Goal: Find specific page/section: Find specific page/section

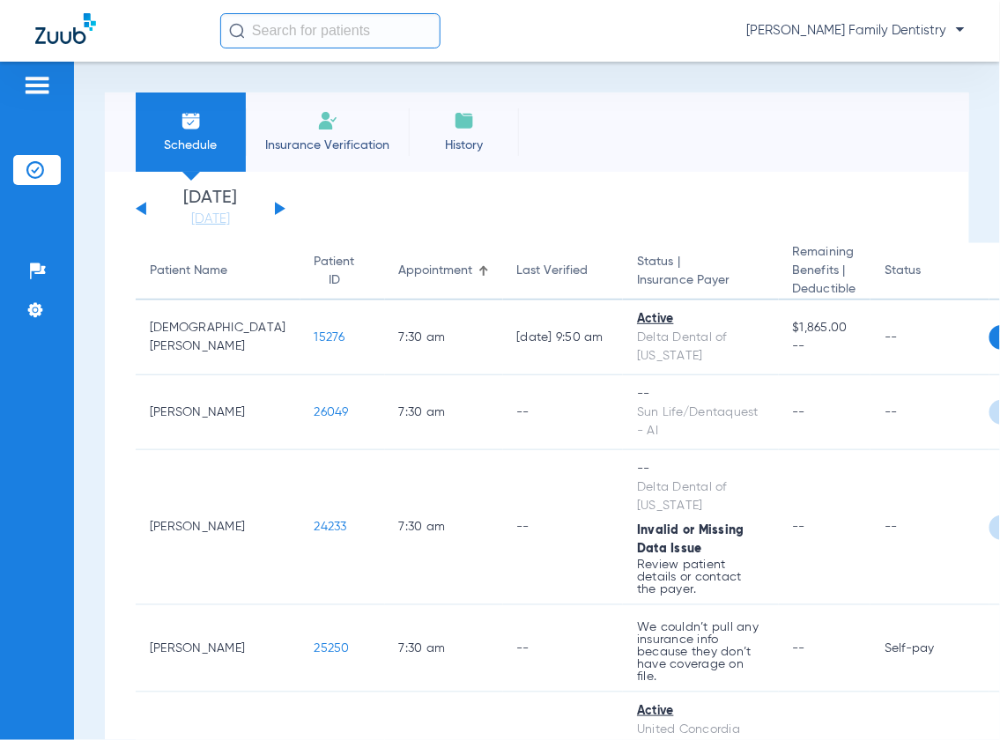
click at [185, 33] on div at bounding box center [127, 31] width 185 height 36
click at [307, 33] on input "text" at bounding box center [330, 30] width 220 height 35
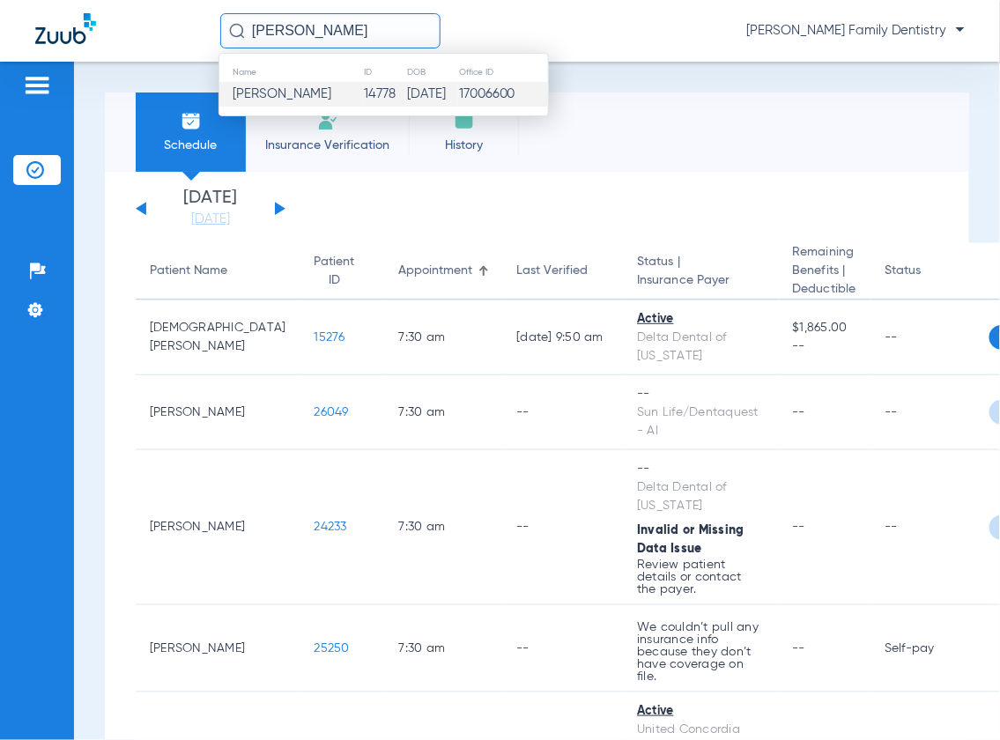
type input "[PERSON_NAME]"
click at [316, 93] on td "[PERSON_NAME]" at bounding box center [291, 94] width 145 height 25
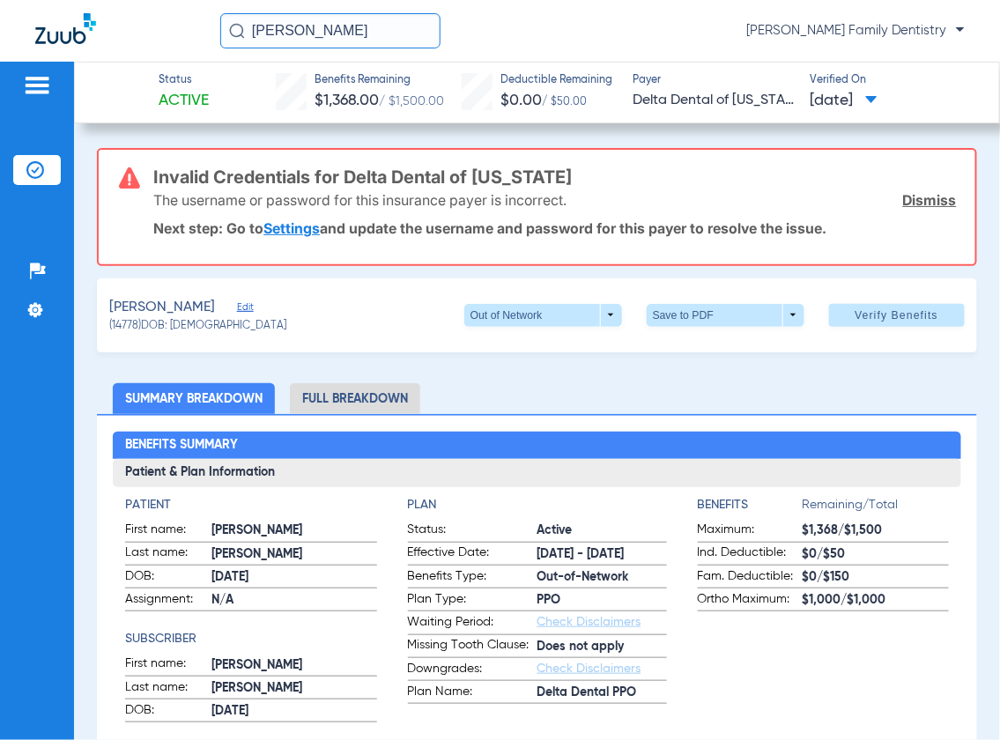
click at [153, 26] on div at bounding box center [127, 31] width 185 height 36
click at [141, 30] on div at bounding box center [127, 31] width 185 height 36
click at [926, 191] on link "Dismiss" at bounding box center [930, 200] width 54 height 18
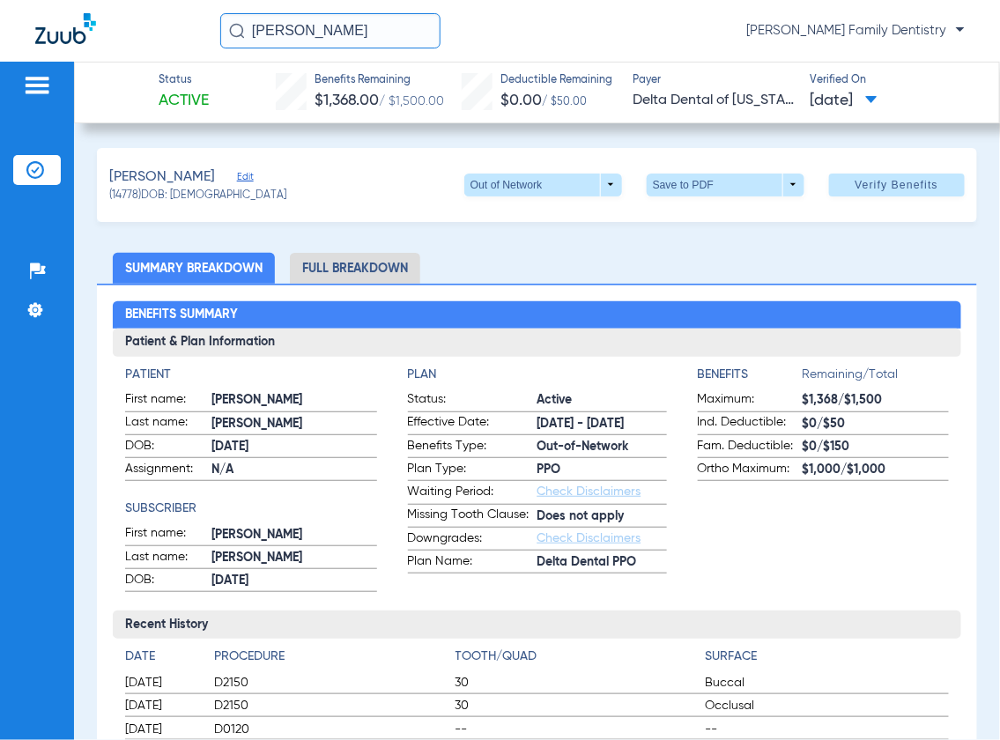
scroll to position [98, 0]
